Goal: Task Accomplishment & Management: Manage account settings

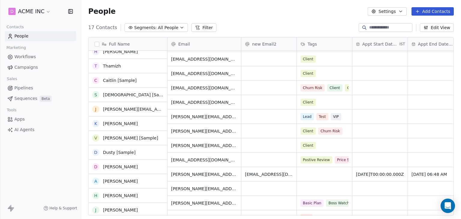
scroll to position [80, 0]
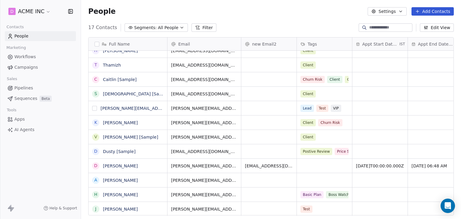
click at [95, 108] on button "grid" at bounding box center [94, 108] width 5 height 5
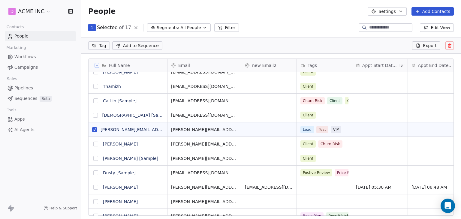
scroll to position [167, 375]
click at [451, 44] on icon at bounding box center [449, 45] width 5 height 5
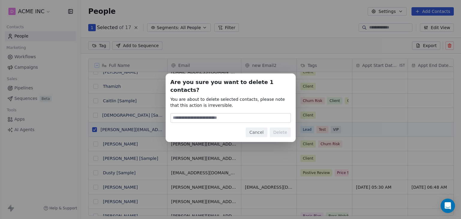
click at [204, 108] on div "Are you sure you want to delete 1 contacts? You are about to delete selected co…" at bounding box center [231, 107] width 120 height 59
click at [205, 116] on input at bounding box center [231, 117] width 120 height 9
type input "******"
click at [275, 131] on button "Delete" at bounding box center [280, 133] width 21 height 10
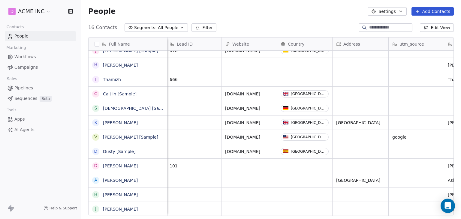
scroll to position [5, 0]
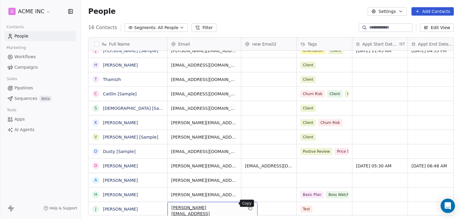
click at [248, 206] on icon "grid" at bounding box center [250, 208] width 5 height 5
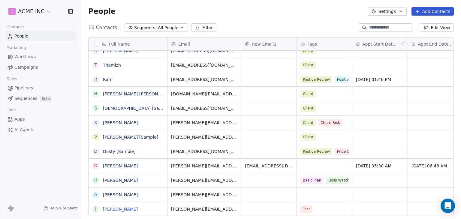
click at [112, 209] on link "[PERSON_NAME]" at bounding box center [120, 209] width 35 height 5
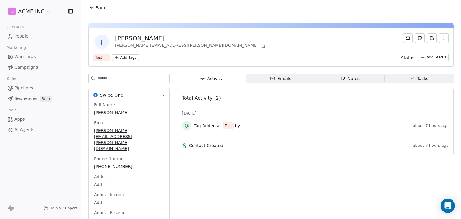
click at [237, 39] on div "j jane doe jane.doe@company.com" at bounding box center [270, 41] width 355 height 17
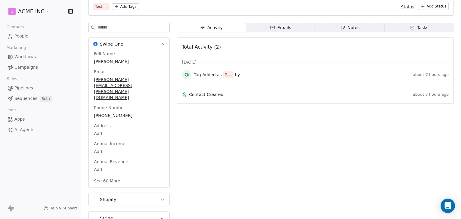
scroll to position [61, 0]
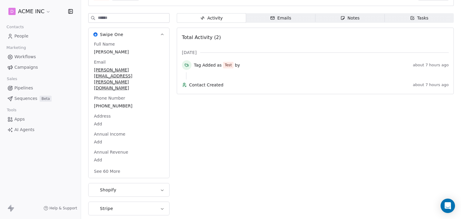
click at [109, 147] on div "Full Name jane doe Email jane.doe@company.com Phone Number +9160634287061 Addre…" at bounding box center [129, 108] width 72 height 134
click at [107, 166] on button "See 60 More" at bounding box center [107, 171] width 34 height 11
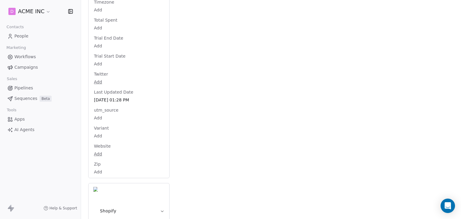
scroll to position [0, 0]
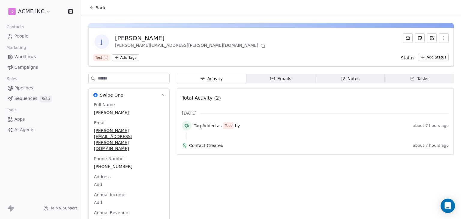
click at [90, 10] on icon at bounding box center [91, 7] width 5 height 5
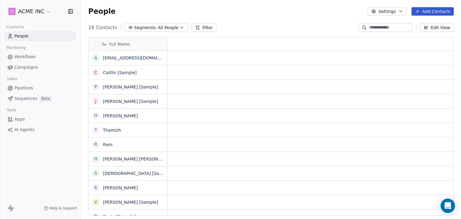
scroll to position [65, 0]
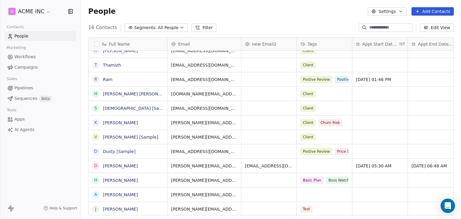
click at [427, 28] on icon "button" at bounding box center [426, 28] width 1 height 1
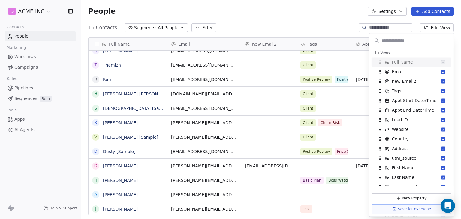
click at [349, 3] on div "People Settings Add Contacts" at bounding box center [271, 11] width 380 height 23
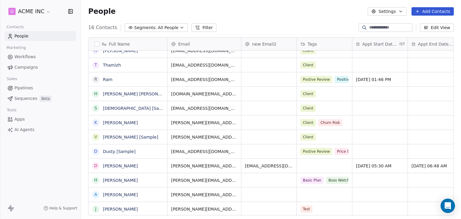
click at [376, 11] on icon "button" at bounding box center [373, 11] width 5 height 5
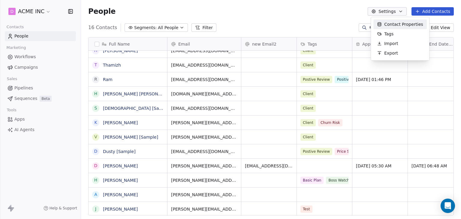
click at [388, 25] on span "Contact Properties" at bounding box center [403, 24] width 39 height 6
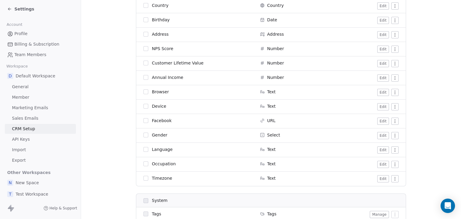
scroll to position [210, 0]
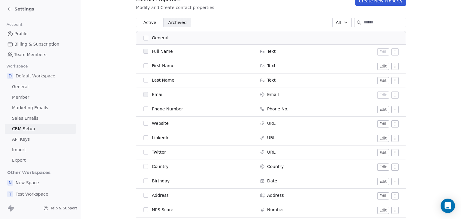
scroll to position [0, 0]
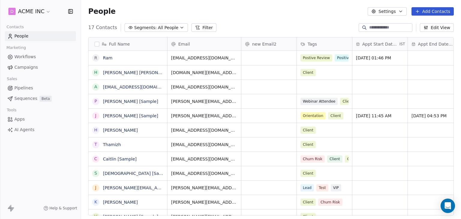
scroll to position [188, 375]
